Goal: Task Accomplishment & Management: Manage account settings

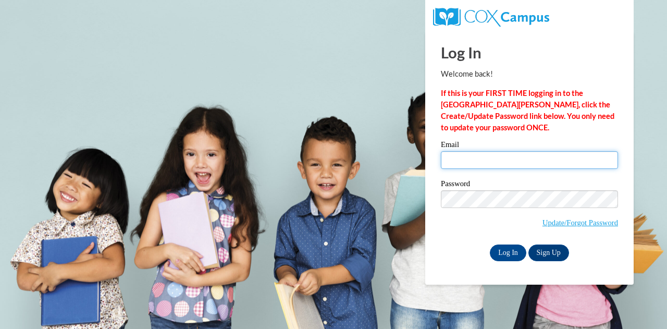
click at [502, 160] on input "Email" at bounding box center [529, 160] width 177 height 18
type input "emily.schrauth@trschools.k12.wi.us"
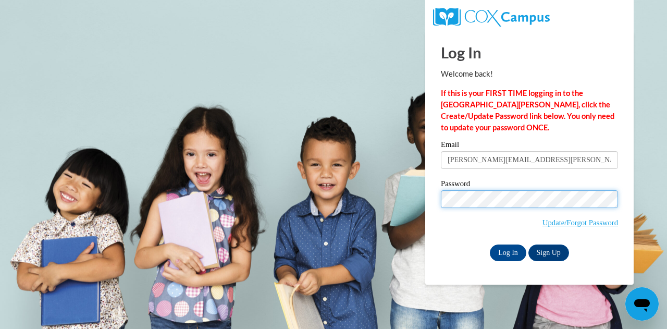
click at [490, 244] on input "Log In" at bounding box center [508, 252] width 36 height 17
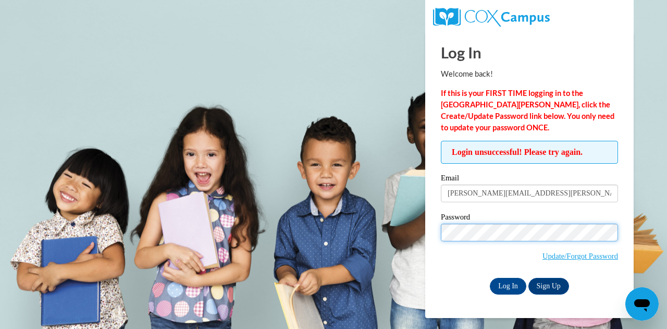
click at [490, 278] on input "Log In" at bounding box center [508, 286] width 36 height 17
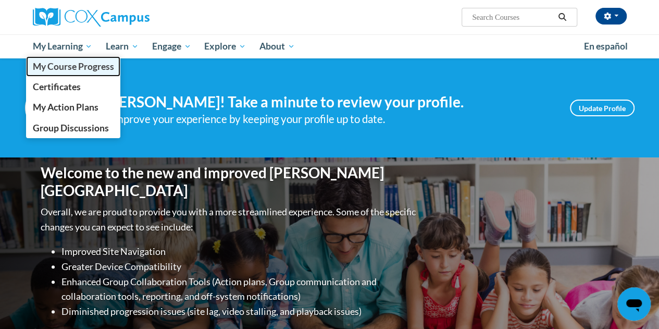
click at [80, 71] on span "My Course Progress" at bounding box center [72, 66] width 81 height 11
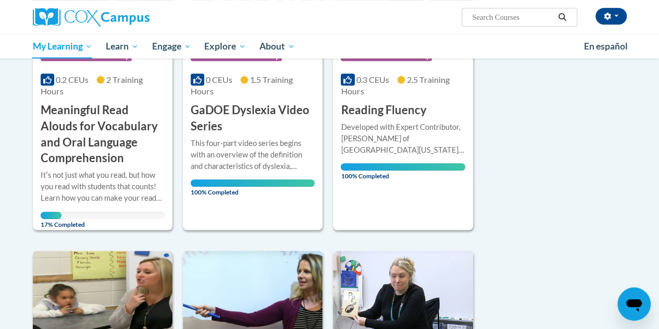
scroll to position [257, 0]
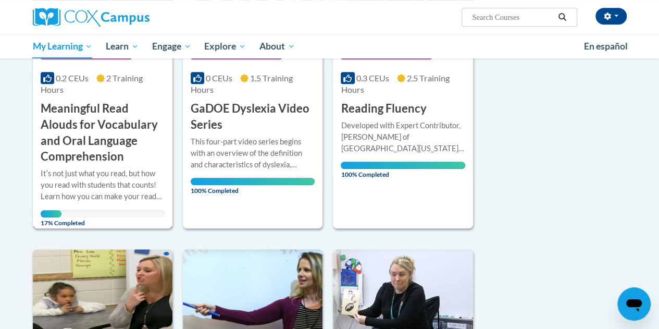
click at [128, 115] on h3 "Meaningful Read Alouds for Vocabulary and Oral Language Comprehension" at bounding box center [103, 133] width 124 height 64
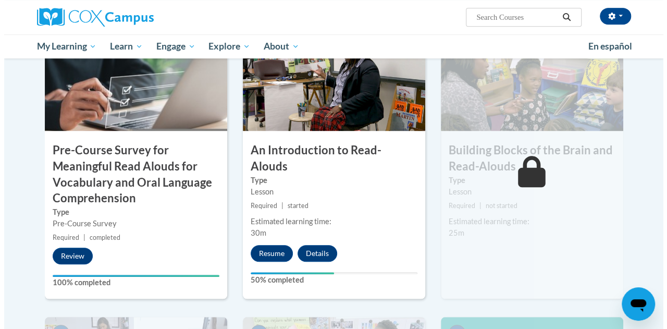
scroll to position [290, 0]
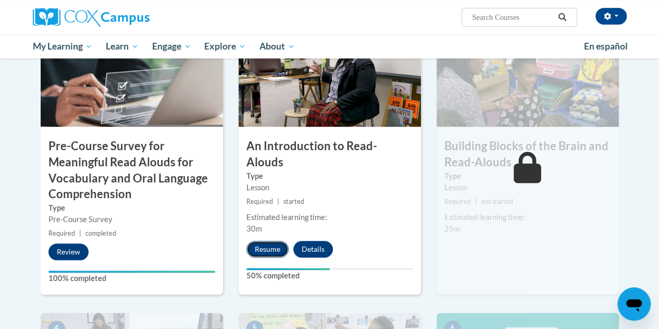
click at [260, 241] on button "Resume" at bounding box center [268, 249] width 42 height 17
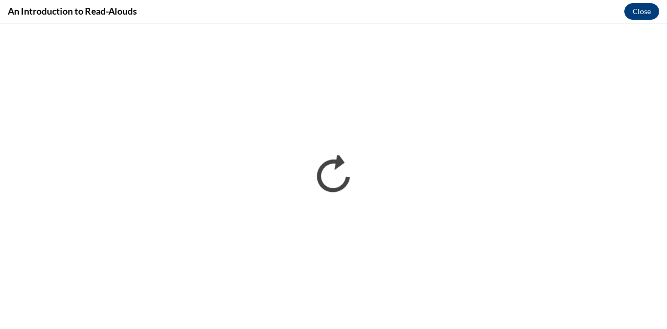
scroll to position [0, 0]
